Goal: Entertainment & Leisure: Consume media (video, audio)

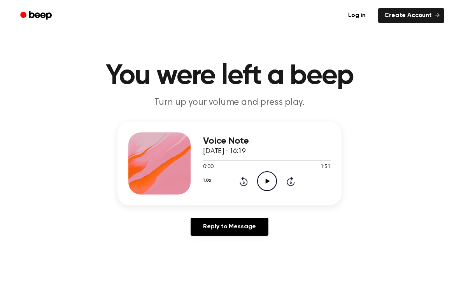
click at [266, 183] on icon "Play Audio" at bounding box center [267, 181] width 20 height 20
click at [239, 183] on icon "Rewind 5 seconds" at bounding box center [243, 181] width 9 height 10
click at [268, 182] on icon at bounding box center [266, 181] width 3 height 5
click at [267, 179] on icon "Play Audio" at bounding box center [267, 181] width 20 height 20
click at [268, 177] on icon "Pause Audio" at bounding box center [267, 181] width 20 height 20
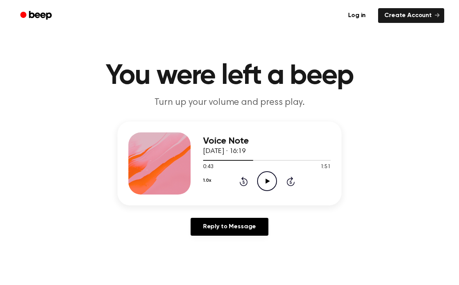
click at [263, 179] on icon "Play Audio" at bounding box center [267, 181] width 20 height 20
click at [246, 180] on icon at bounding box center [243, 181] width 8 height 9
click at [270, 183] on icon "Pause Audio" at bounding box center [267, 181] width 20 height 20
click at [276, 183] on circle at bounding box center [266, 181] width 19 height 19
click at [266, 182] on icon at bounding box center [266, 181] width 3 height 5
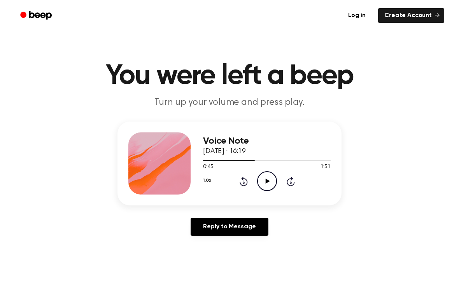
click at [264, 178] on icon "Play Audio" at bounding box center [267, 181] width 20 height 20
click at [260, 182] on icon "Pause Audio" at bounding box center [267, 181] width 20 height 20
click at [268, 184] on icon "Play Audio" at bounding box center [267, 181] width 20 height 20
click at [245, 180] on icon at bounding box center [243, 181] width 8 height 9
click at [271, 182] on icon "Pause Audio" at bounding box center [267, 181] width 20 height 20
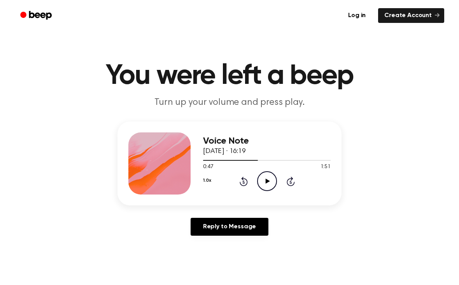
click at [266, 183] on icon at bounding box center [267, 181] width 4 height 5
click at [267, 179] on icon "Pause Audio" at bounding box center [267, 181] width 20 height 20
click at [246, 180] on icon at bounding box center [243, 181] width 8 height 9
click at [267, 187] on icon "Play Audio" at bounding box center [267, 181] width 20 height 20
click at [264, 183] on icon "Pause Audio" at bounding box center [267, 181] width 20 height 20
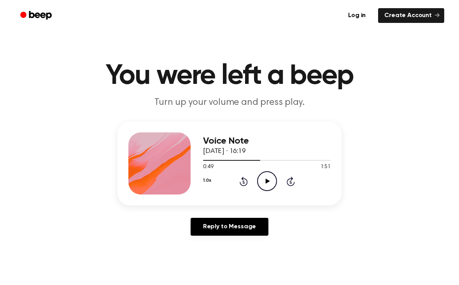
click at [245, 182] on icon "Rewind 5 seconds" at bounding box center [243, 181] width 9 height 10
click at [267, 184] on icon "Play Audio" at bounding box center [267, 181] width 20 height 20
click at [259, 179] on icon "Pause Audio" at bounding box center [267, 181] width 20 height 20
click at [264, 185] on icon "Play Audio" at bounding box center [267, 181] width 20 height 20
click at [266, 182] on icon at bounding box center [266, 181] width 3 height 5
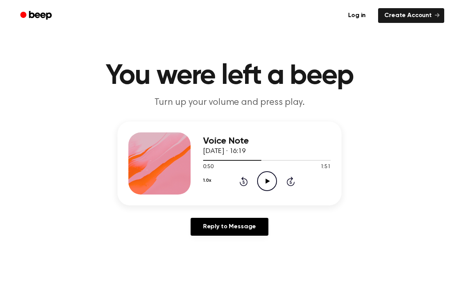
click at [271, 187] on icon "Play Audio" at bounding box center [267, 181] width 20 height 20
click at [266, 176] on icon "Pause Audio" at bounding box center [267, 181] width 20 height 20
click at [243, 178] on icon at bounding box center [243, 181] width 8 height 9
click at [266, 176] on icon "Play Audio" at bounding box center [267, 181] width 20 height 20
click at [270, 175] on icon "Pause Audio" at bounding box center [267, 181] width 20 height 20
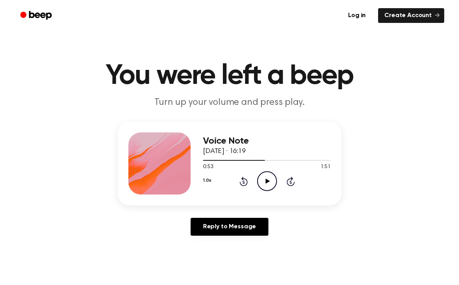
click at [262, 186] on icon "Play Audio" at bounding box center [267, 181] width 20 height 20
click at [246, 179] on icon at bounding box center [243, 181] width 8 height 9
click at [263, 180] on icon "Pause Audio" at bounding box center [267, 181] width 20 height 20
click at [271, 180] on icon "Play Audio" at bounding box center [267, 181] width 20 height 20
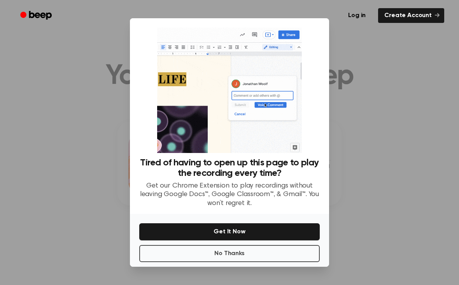
click at [226, 262] on button "No Thanks" at bounding box center [229, 253] width 180 height 17
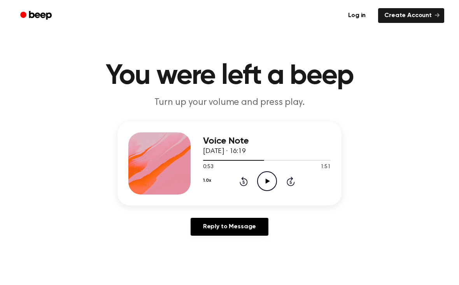
click at [267, 183] on icon "Play Audio" at bounding box center [267, 181] width 20 height 20
click at [264, 181] on icon "Pause Audio" at bounding box center [267, 181] width 20 height 20
click at [241, 177] on icon "Rewind 5 seconds" at bounding box center [243, 181] width 9 height 10
click at [266, 181] on icon at bounding box center [267, 181] width 4 height 5
click at [282, 176] on div "1.0x Rewind 5 seconds Pause Audio Skip 5 seconds" at bounding box center [267, 181] width 128 height 20
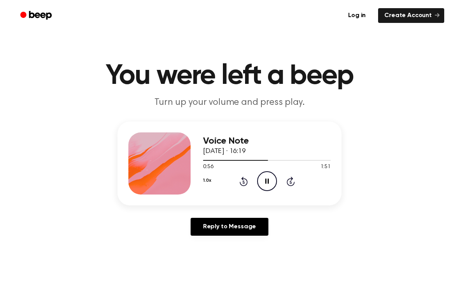
click at [267, 181] on icon at bounding box center [266, 181] width 3 height 5
click at [271, 176] on icon "Play Audio" at bounding box center [267, 181] width 20 height 20
click at [267, 181] on icon "Pause Audio" at bounding box center [267, 181] width 20 height 20
click at [272, 176] on icon "Play Audio" at bounding box center [267, 181] width 20 height 20
click at [246, 178] on icon "Rewind 5 seconds" at bounding box center [243, 181] width 9 height 10
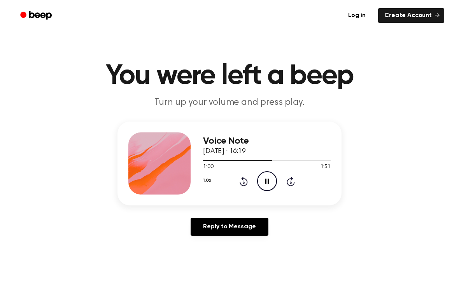
click at [267, 178] on icon "Pause Audio" at bounding box center [267, 181] width 20 height 20
click at [268, 183] on icon "Play Audio" at bounding box center [267, 181] width 20 height 20
click at [267, 178] on icon "Pause Audio" at bounding box center [267, 181] width 20 height 20
click at [245, 182] on icon "Rewind 5 seconds" at bounding box center [243, 181] width 9 height 10
click at [270, 182] on icon "Play Audio" at bounding box center [267, 181] width 20 height 20
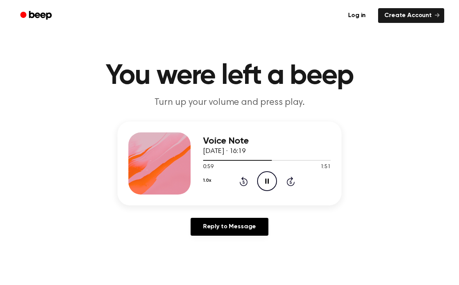
click at [271, 175] on icon "Pause Audio" at bounding box center [267, 181] width 20 height 20
click at [274, 177] on icon "Play Audio" at bounding box center [267, 181] width 20 height 20
click at [272, 178] on icon "Pause Audio" at bounding box center [267, 181] width 20 height 20
click at [272, 178] on icon "Play Audio" at bounding box center [267, 181] width 20 height 20
click at [272, 179] on icon "Pause Audio" at bounding box center [267, 181] width 20 height 20
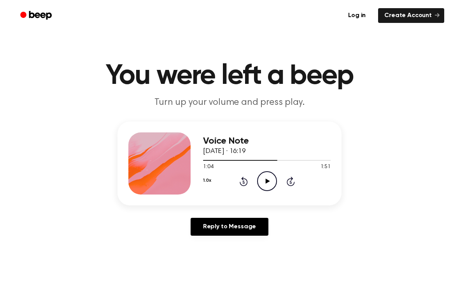
click at [247, 180] on icon "Rewind 5 seconds" at bounding box center [243, 181] width 9 height 10
click at [257, 183] on circle at bounding box center [266, 181] width 19 height 19
click at [270, 181] on icon "Pause Audio" at bounding box center [267, 181] width 20 height 20
click at [269, 183] on icon "Play Audio" at bounding box center [267, 181] width 20 height 20
click at [242, 179] on icon at bounding box center [243, 181] width 8 height 9
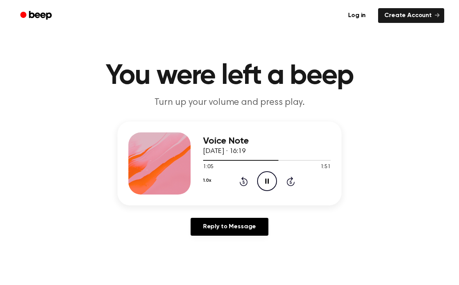
click at [267, 177] on icon "Pause Audio" at bounding box center [267, 181] width 20 height 20
click at [267, 176] on icon "Play Audio" at bounding box center [267, 181] width 20 height 20
click at [246, 182] on icon at bounding box center [243, 181] width 8 height 9
click at [265, 181] on icon at bounding box center [266, 181] width 3 height 5
click at [243, 178] on icon at bounding box center [243, 181] width 8 height 9
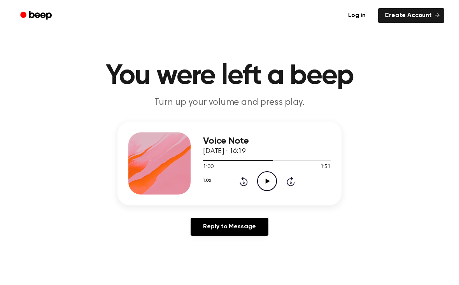
click at [267, 180] on icon "Play Audio" at bounding box center [267, 181] width 20 height 20
click at [267, 178] on icon "Pause Audio" at bounding box center [267, 181] width 20 height 20
click at [273, 179] on icon "Play Audio" at bounding box center [267, 181] width 20 height 20
click at [267, 182] on icon at bounding box center [266, 181] width 3 height 5
click at [267, 180] on icon "Play Audio" at bounding box center [267, 181] width 20 height 20
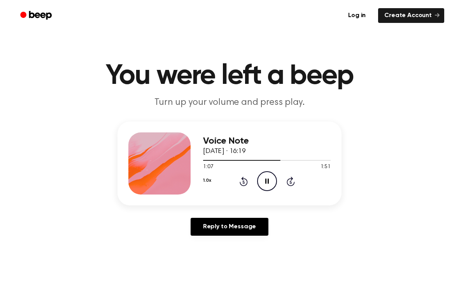
click at [268, 178] on icon "Pause Audio" at bounding box center [267, 181] width 20 height 20
click at [268, 175] on icon "Play Audio" at bounding box center [267, 181] width 20 height 20
click at [245, 182] on icon "Rewind 5 seconds" at bounding box center [243, 181] width 9 height 10
click at [265, 179] on icon at bounding box center [266, 181] width 3 height 5
click at [280, 178] on div "1.0x Rewind 5 seconds Play Audio Skip 5 seconds" at bounding box center [267, 181] width 128 height 20
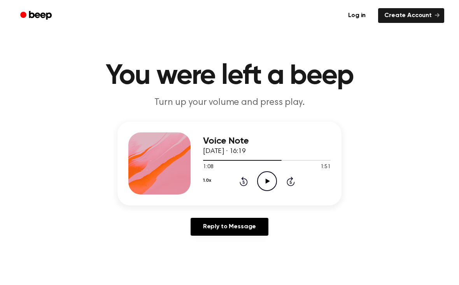
click at [273, 179] on icon "Play Audio" at bounding box center [267, 181] width 20 height 20
click at [270, 180] on icon "Pause Audio" at bounding box center [267, 181] width 20 height 20
click at [269, 180] on icon "Play Audio" at bounding box center [267, 181] width 20 height 20
click at [270, 180] on icon "Pause Audio" at bounding box center [267, 181] width 20 height 20
click at [269, 178] on icon "Play Audio" at bounding box center [267, 181] width 20 height 20
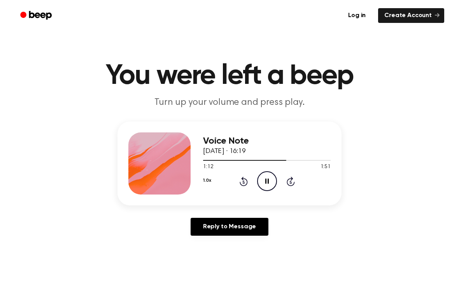
click at [246, 180] on icon at bounding box center [243, 181] width 8 height 9
click at [268, 181] on icon at bounding box center [266, 181] width 3 height 5
click at [269, 177] on icon "Play Audio" at bounding box center [267, 181] width 20 height 20
click at [269, 181] on icon "Pause Audio" at bounding box center [267, 181] width 20 height 20
click at [264, 182] on icon "Play Audio" at bounding box center [267, 181] width 20 height 20
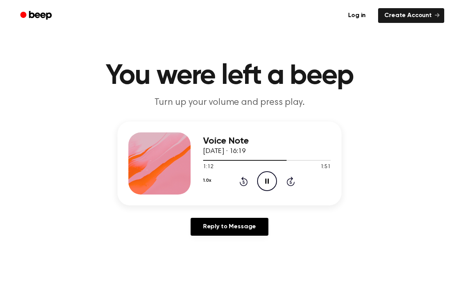
click at [270, 177] on icon "Pause Audio" at bounding box center [267, 181] width 20 height 20
click at [266, 175] on icon "Play Audio" at bounding box center [267, 181] width 20 height 20
click at [267, 178] on icon "Pause Audio" at bounding box center [267, 181] width 20 height 20
click at [270, 176] on icon "Play Audio" at bounding box center [267, 181] width 20 height 20
click at [267, 182] on icon "Pause Audio" at bounding box center [267, 181] width 20 height 20
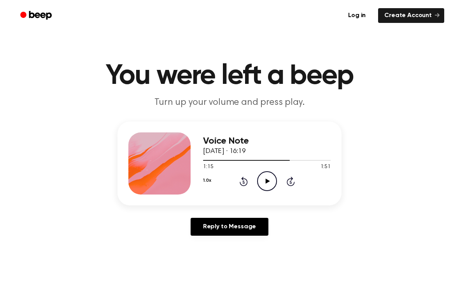
click at [271, 179] on icon "Play Audio" at bounding box center [267, 181] width 20 height 20
click at [264, 179] on icon "Pause Audio" at bounding box center [267, 181] width 20 height 20
click at [243, 183] on icon at bounding box center [243, 182] width 2 height 3
click at [264, 178] on icon "Play Audio" at bounding box center [267, 181] width 20 height 20
click at [267, 183] on icon "Pause Audio" at bounding box center [267, 181] width 20 height 20
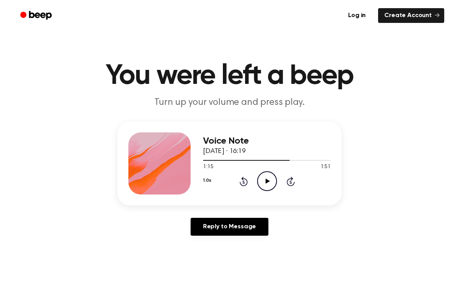
click at [261, 179] on icon "Play Audio" at bounding box center [267, 181] width 20 height 20
click at [245, 182] on icon "Rewind 5 seconds" at bounding box center [243, 181] width 9 height 10
click at [267, 182] on icon at bounding box center [266, 181] width 3 height 5
click at [273, 180] on icon "Play Audio" at bounding box center [267, 181] width 20 height 20
click at [268, 175] on icon "Pause Audio" at bounding box center [267, 181] width 20 height 20
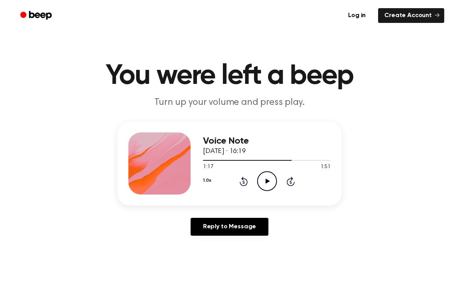
click at [278, 180] on div "1.0x Rewind 5 seconds Play Audio Skip 5 seconds" at bounding box center [267, 181] width 128 height 20
click at [267, 183] on icon "Play Audio" at bounding box center [267, 181] width 20 height 20
click at [262, 179] on icon "Pause Audio" at bounding box center [267, 181] width 20 height 20
click at [269, 189] on icon "Play Audio" at bounding box center [267, 181] width 20 height 20
click at [269, 181] on icon "Pause Audio" at bounding box center [267, 181] width 20 height 20
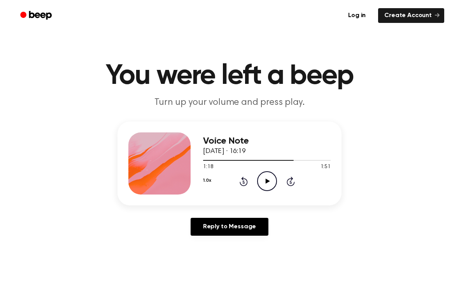
click at [269, 182] on icon at bounding box center [267, 181] width 4 height 5
click at [241, 185] on icon at bounding box center [243, 181] width 8 height 9
click at [267, 185] on icon "Pause Audio" at bounding box center [267, 181] width 20 height 20
click at [247, 181] on icon at bounding box center [243, 181] width 8 height 9
click at [267, 180] on icon "Play Audio" at bounding box center [267, 181] width 20 height 20
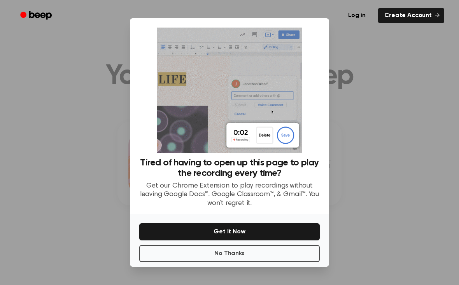
click at [261, 257] on button "No Thanks" at bounding box center [229, 253] width 180 height 17
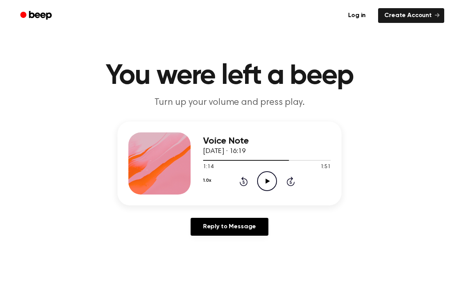
click at [269, 175] on icon "Play Audio" at bounding box center [267, 181] width 20 height 20
click at [271, 180] on icon "Pause Audio" at bounding box center [267, 181] width 20 height 20
click at [243, 181] on icon at bounding box center [243, 181] width 8 height 9
click at [268, 179] on icon "Play Audio" at bounding box center [267, 181] width 20 height 20
click at [269, 178] on icon "Pause Audio" at bounding box center [267, 181] width 20 height 20
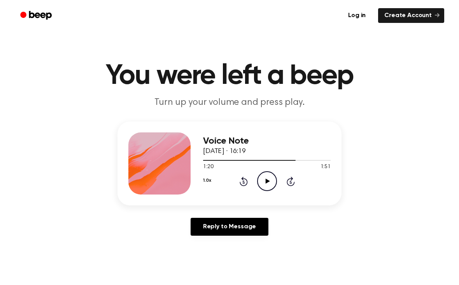
click at [267, 178] on icon "Play Audio" at bounding box center [267, 181] width 20 height 20
click at [269, 179] on icon "Pause Audio" at bounding box center [267, 181] width 20 height 20
click at [273, 182] on icon "Play Audio" at bounding box center [267, 181] width 20 height 20
click at [268, 179] on icon at bounding box center [266, 181] width 3 height 5
click at [268, 178] on icon "Play Audio" at bounding box center [267, 181] width 20 height 20
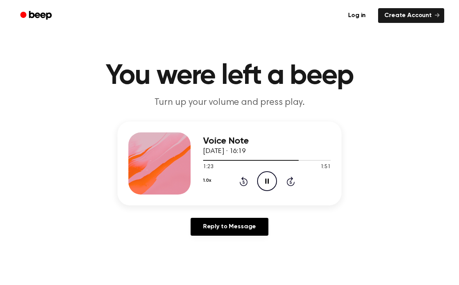
click at [243, 180] on icon at bounding box center [243, 181] width 8 height 9
click at [264, 180] on icon "Pause Audio" at bounding box center [267, 181] width 20 height 20
click at [270, 180] on icon "Play Audio" at bounding box center [267, 181] width 20 height 20
click at [269, 175] on icon "Pause Audio" at bounding box center [267, 181] width 20 height 20
click at [246, 180] on icon at bounding box center [243, 181] width 8 height 9
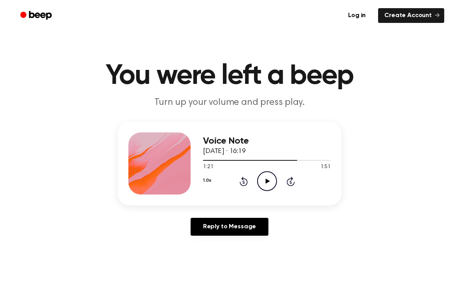
click at [271, 179] on icon "Play Audio" at bounding box center [267, 181] width 20 height 20
click at [272, 177] on icon "Pause Audio" at bounding box center [267, 181] width 20 height 20
click at [267, 173] on icon "Play Audio" at bounding box center [267, 181] width 20 height 20
click at [267, 178] on icon "Pause Audio" at bounding box center [267, 181] width 20 height 20
click at [270, 181] on icon "Play Audio" at bounding box center [267, 181] width 20 height 20
